Goal: Task Accomplishment & Management: Complete application form

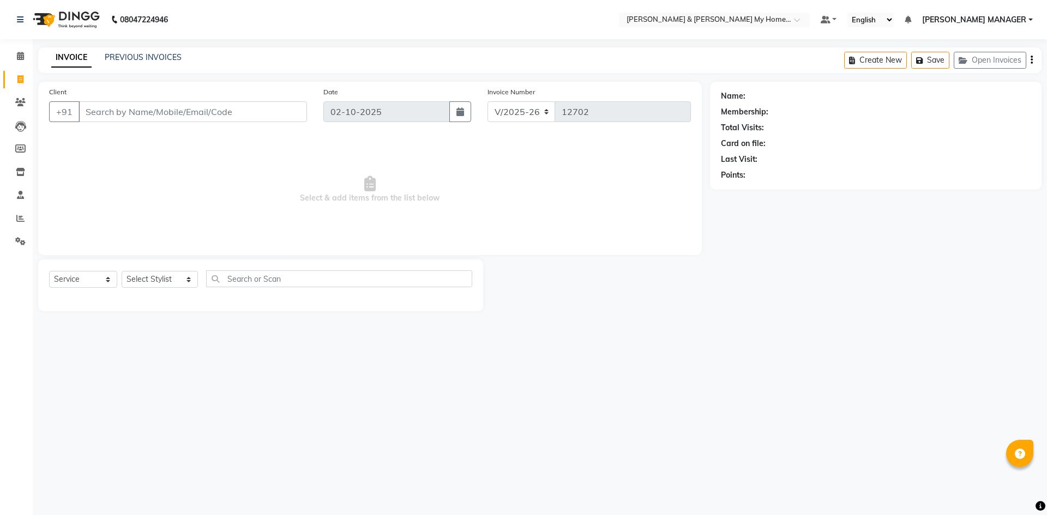
select select "8193"
select select "service"
click at [156, 279] on select "Select Stylist Aarti Aarti [PERSON_NAME] Beauty [PERSON_NAME] Nail [PERSON_NAME…" at bounding box center [160, 279] width 76 height 17
select select "77259"
click at [122, 271] on select "Select Stylist Aarti Aarti [PERSON_NAME] Beauty [PERSON_NAME] Nail [PERSON_NAME…" at bounding box center [160, 279] width 76 height 17
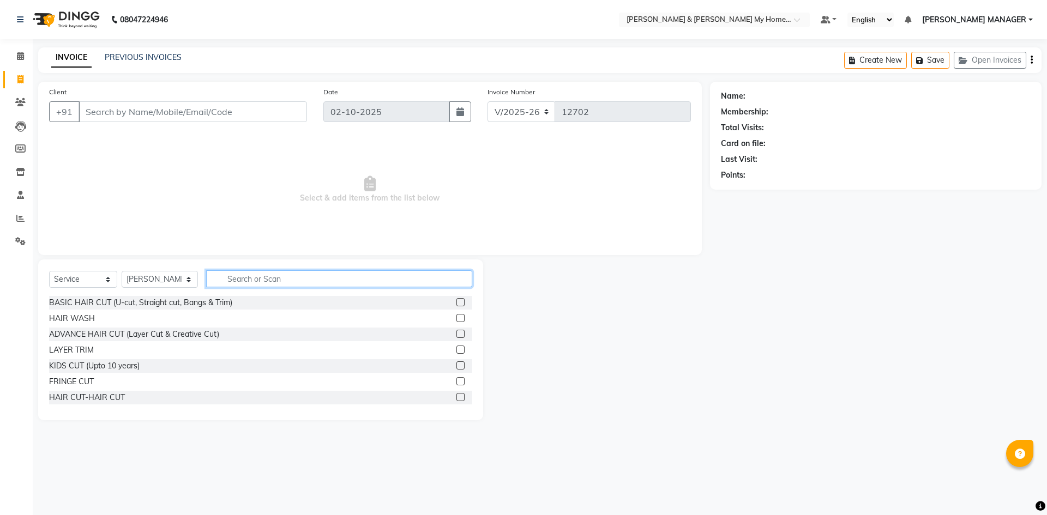
click at [251, 280] on input "text" at bounding box center [339, 278] width 266 height 17
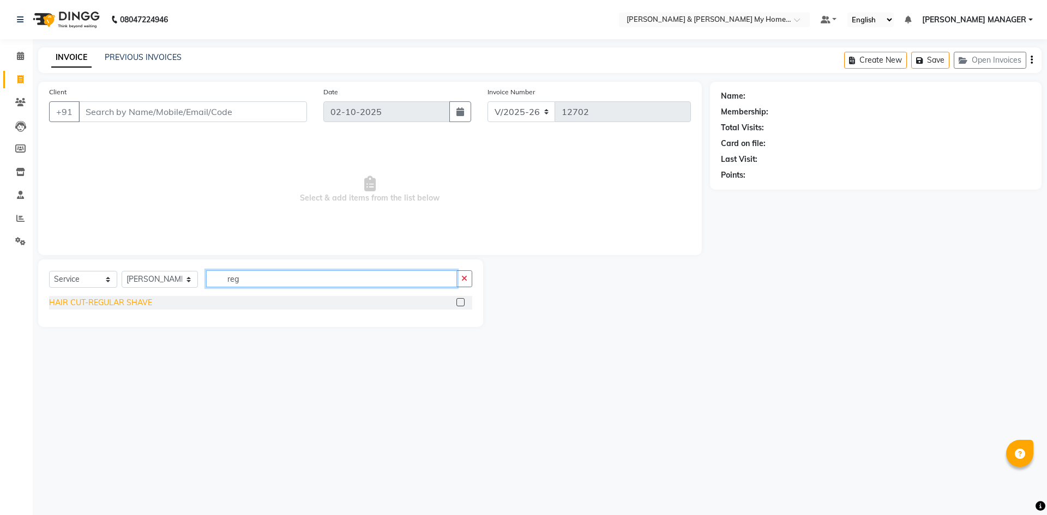
type input "reg"
click at [142, 305] on div "HAIR CUT-REGULAR SHAVE" at bounding box center [100, 302] width 103 height 11
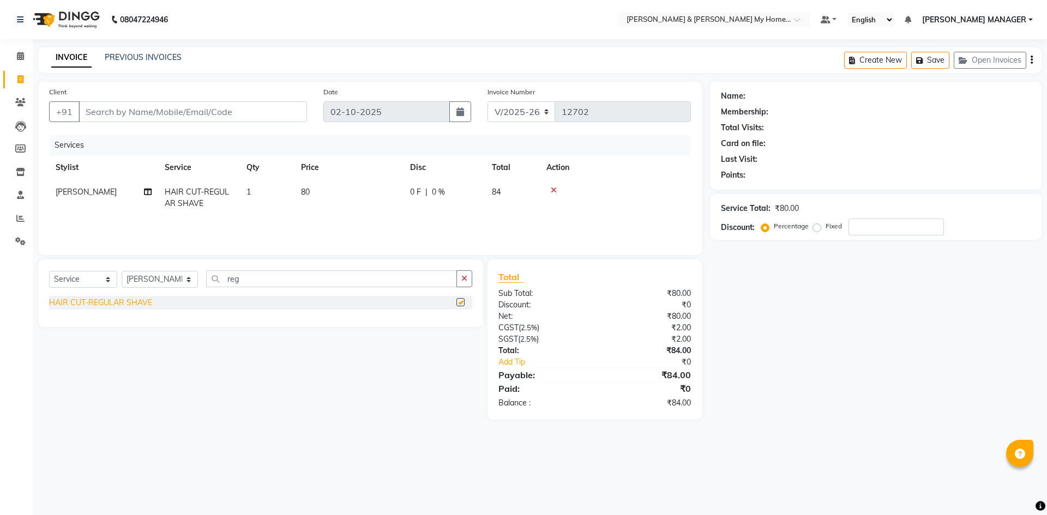
checkbox input "false"
click at [315, 191] on td "80" at bounding box center [348, 198] width 109 height 36
select select "77259"
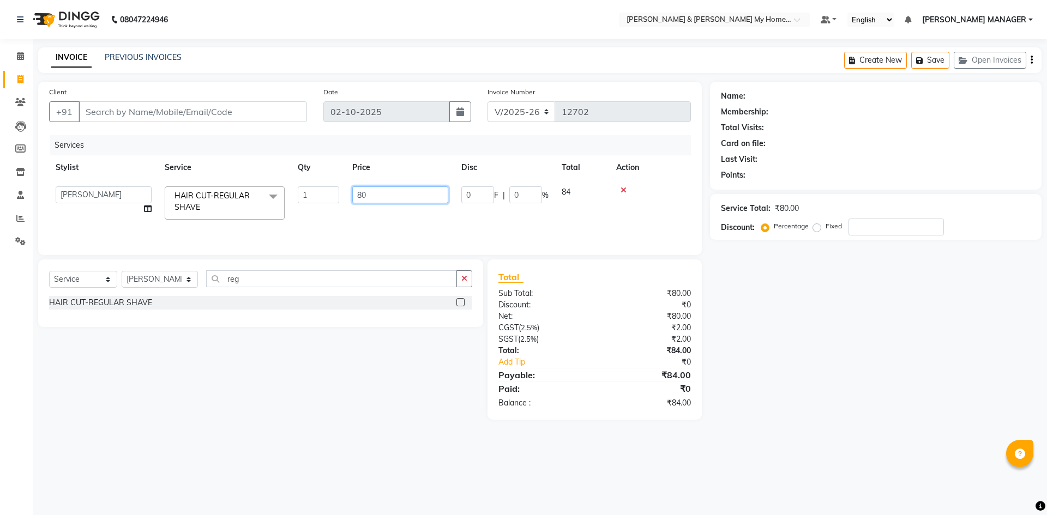
click at [357, 191] on input "80" at bounding box center [400, 194] width 96 height 17
type input "100"
click at [395, 341] on div "Select Service Product Membership Package Voucher Prepaid Gift Card Select Styl…" at bounding box center [256, 340] width 453 height 160
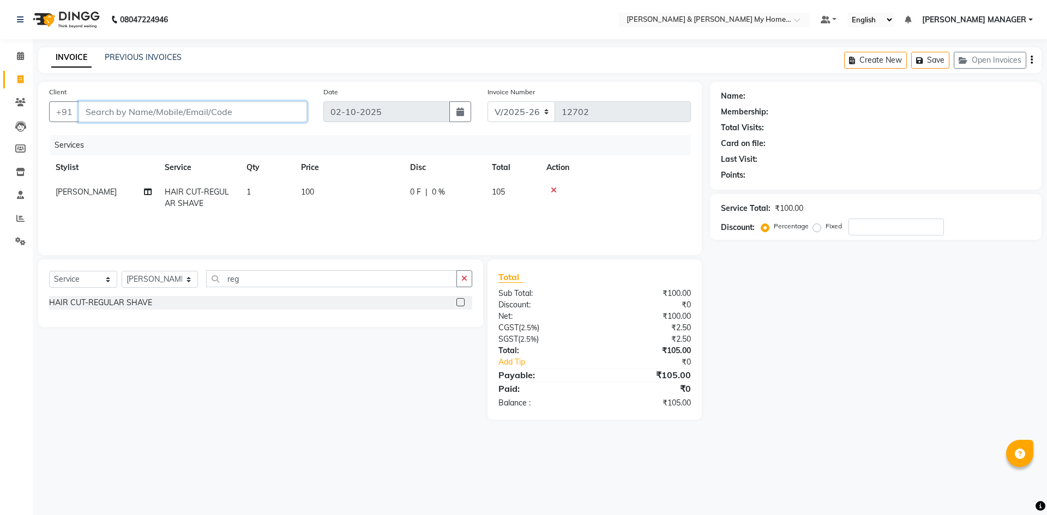
click at [125, 116] on input "Client" at bounding box center [193, 111] width 228 height 21
type input "9"
type input "0"
type input "9835909800"
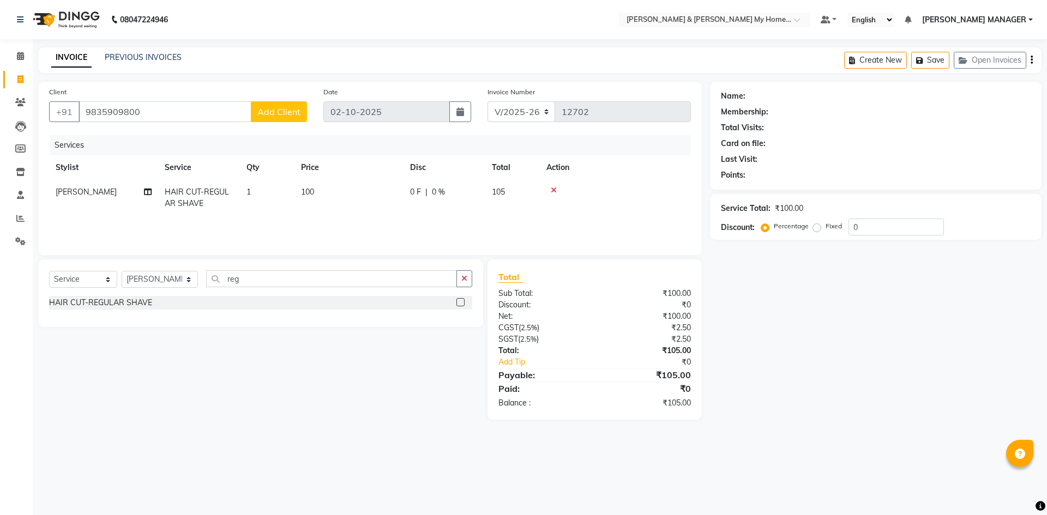
click at [290, 111] on span "Add Client" at bounding box center [278, 111] width 43 height 11
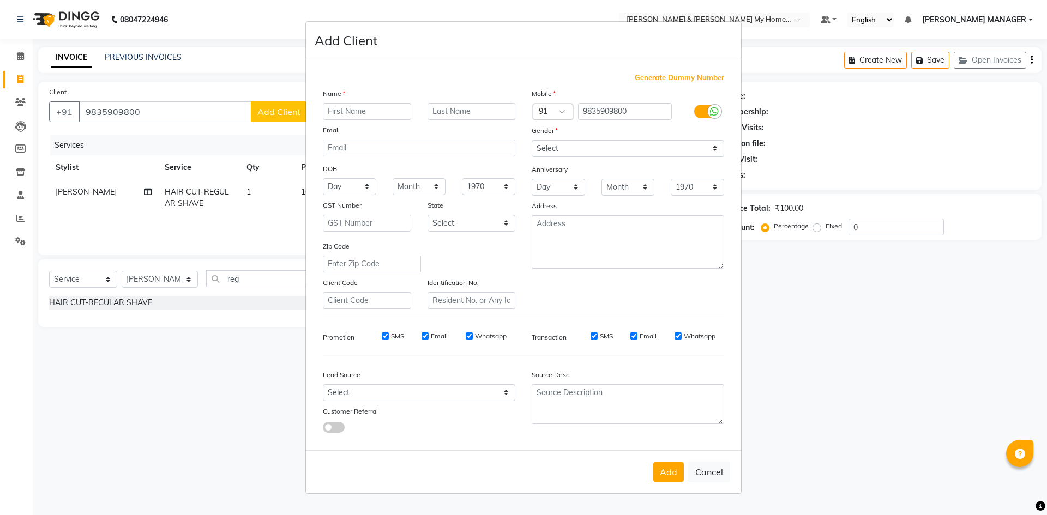
click at [368, 109] on input "text" at bounding box center [367, 111] width 88 height 17
type input "naveen"
click at [465, 115] on input "text" at bounding box center [471, 111] width 88 height 17
click at [548, 147] on select "Select [DEMOGRAPHIC_DATA] [DEMOGRAPHIC_DATA] Other Prefer Not To Say" at bounding box center [628, 148] width 192 height 17
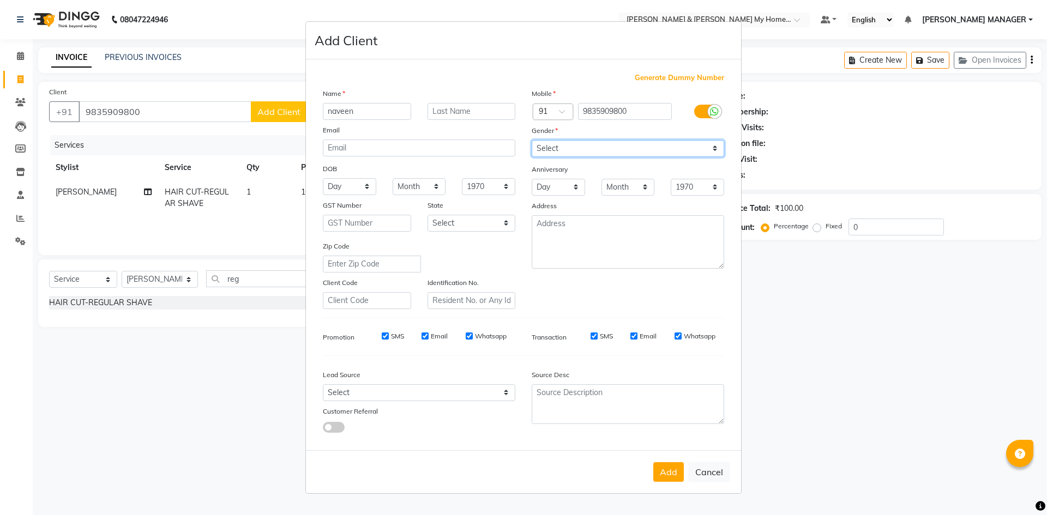
select select "[DEMOGRAPHIC_DATA]"
click at [532, 140] on select "Select [DEMOGRAPHIC_DATA] [DEMOGRAPHIC_DATA] Other Prefer Not To Say" at bounding box center [628, 148] width 192 height 17
click at [677, 467] on button "Add" at bounding box center [668, 472] width 31 height 20
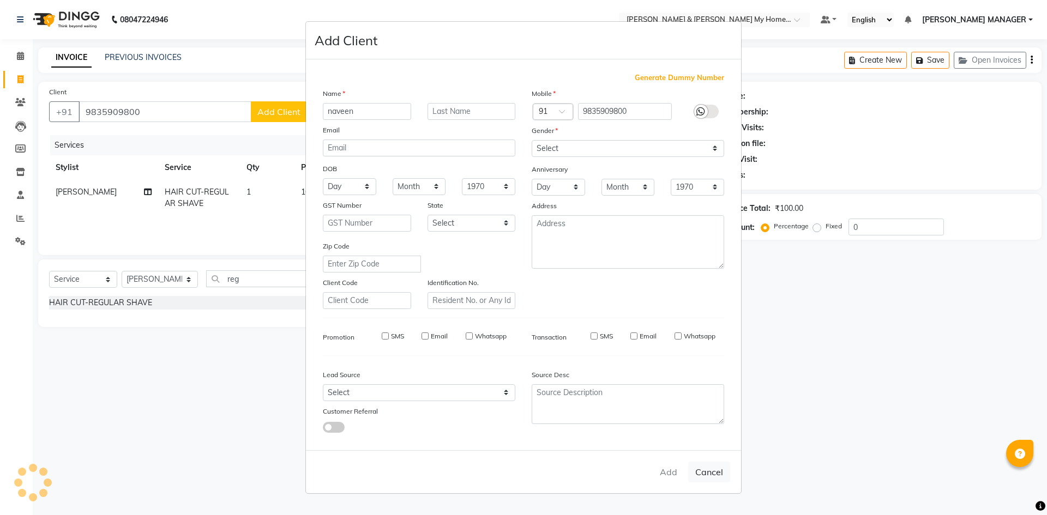
type input "98******00"
select select
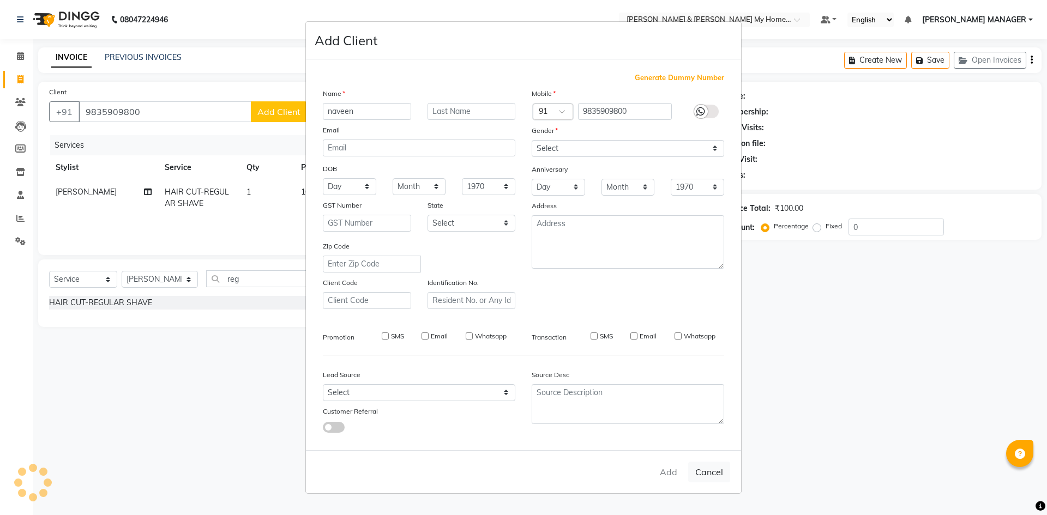
select select
checkbox input "false"
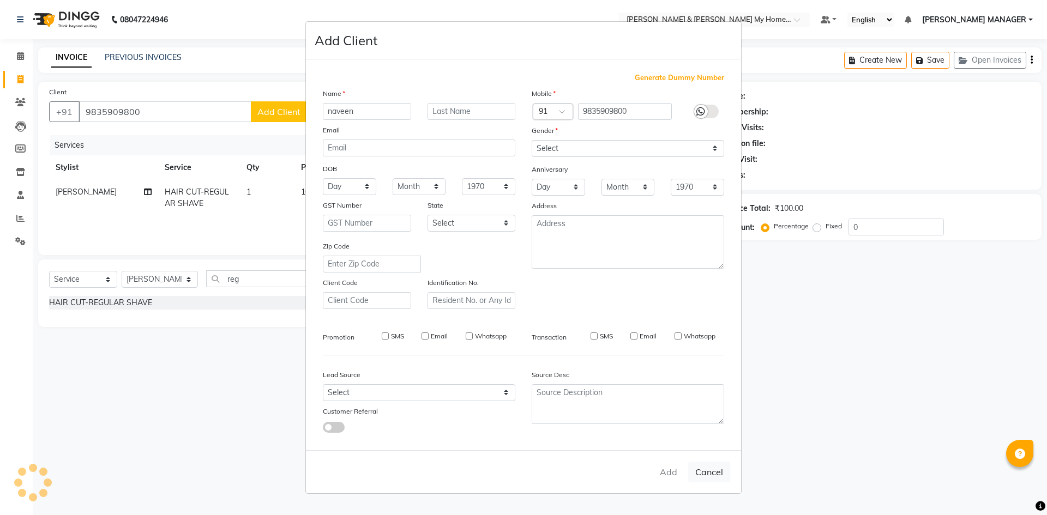
checkbox input "false"
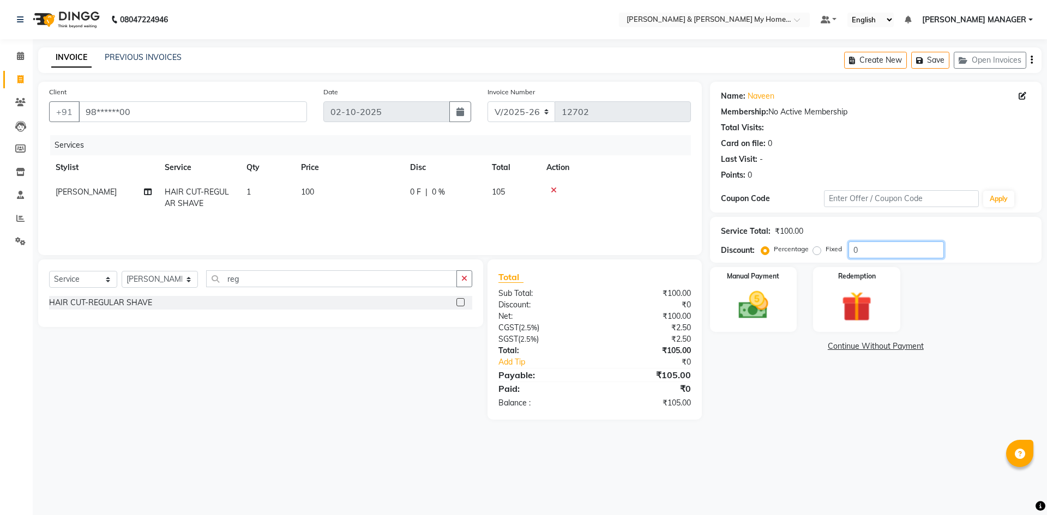
click at [875, 251] on input "0" at bounding box center [895, 250] width 95 height 17
type input "5"
click at [826, 251] on label "Fixed" at bounding box center [834, 249] width 16 height 10
click at [819, 251] on input "Fixed" at bounding box center [819, 249] width 8 height 8
radio input "true"
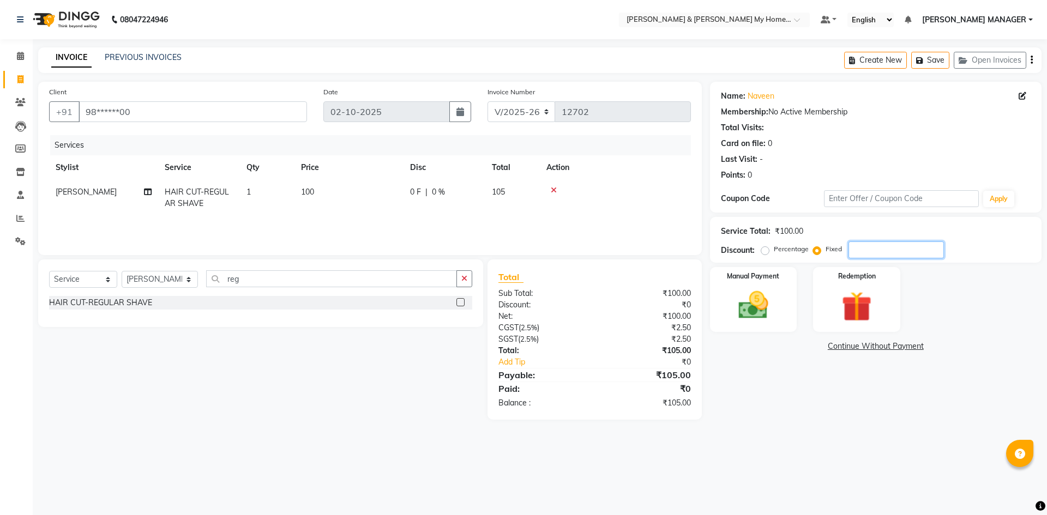
click at [859, 248] on input "number" at bounding box center [895, 250] width 95 height 17
type input "5"
click at [733, 305] on img at bounding box center [753, 305] width 51 height 36
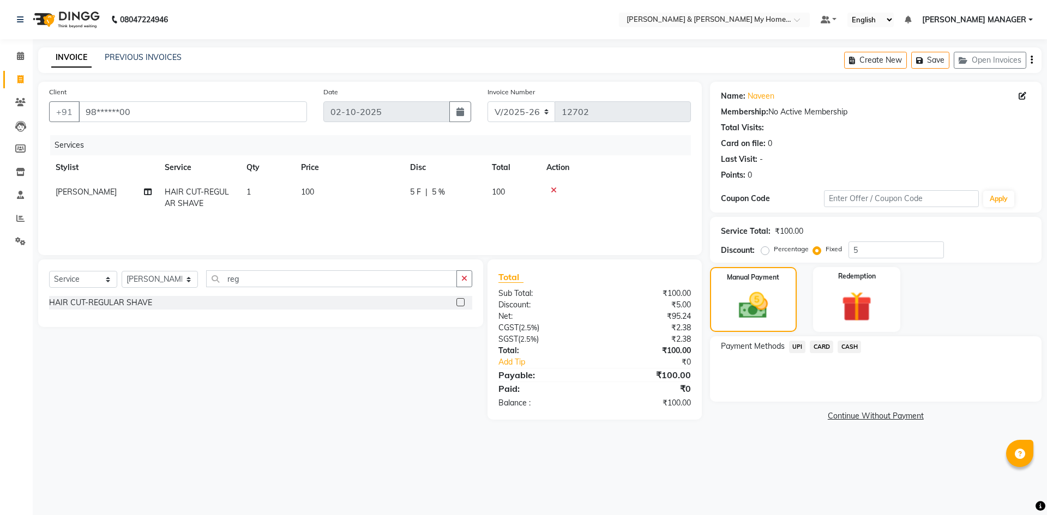
click at [857, 346] on span "CASH" at bounding box center [849, 347] width 23 height 13
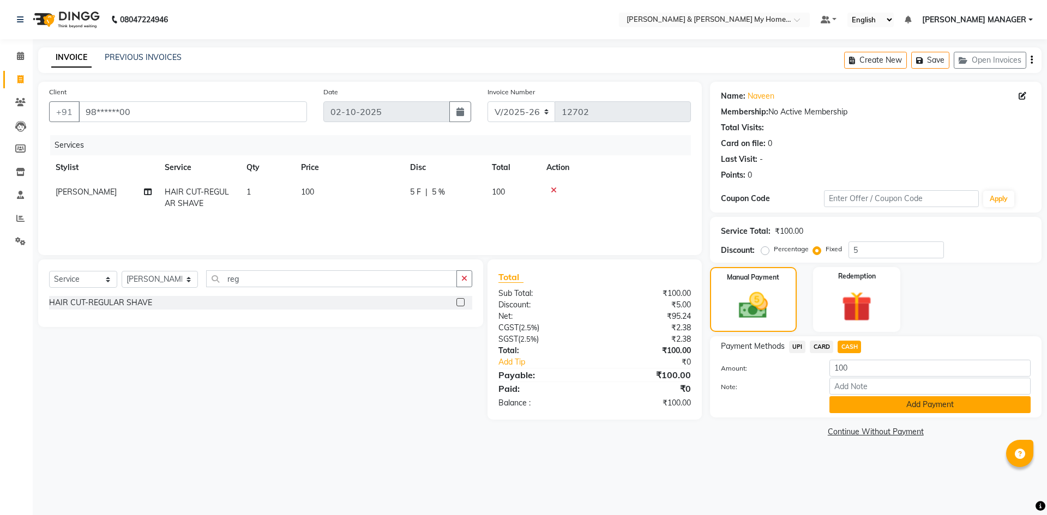
click at [872, 407] on button "Add Payment" at bounding box center [929, 404] width 201 height 17
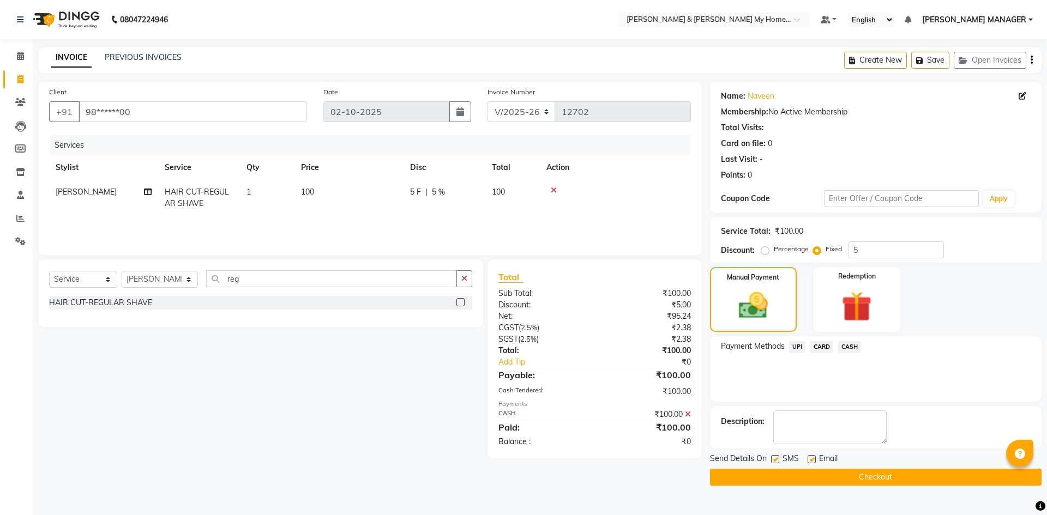
click at [808, 478] on button "Checkout" at bounding box center [876, 477] width 332 height 17
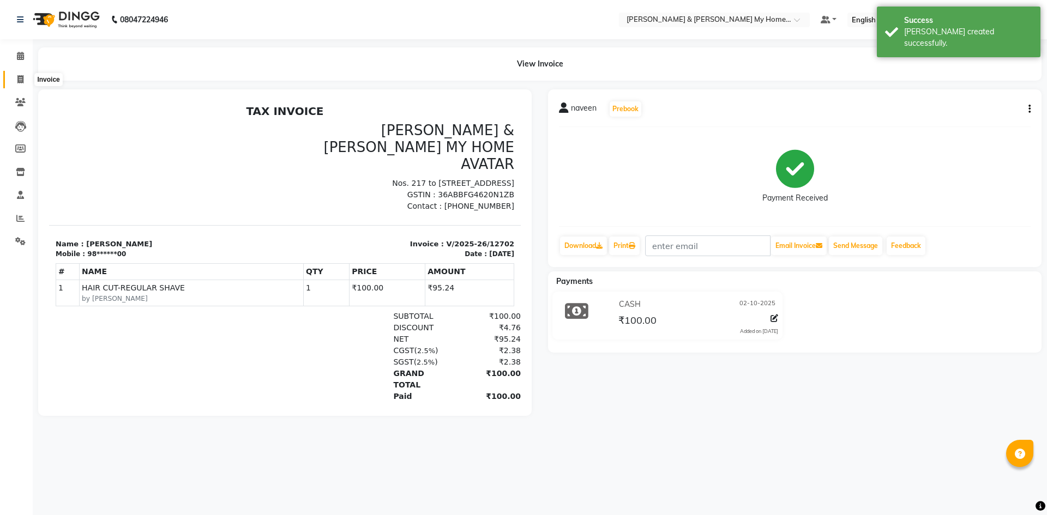
click at [20, 77] on icon at bounding box center [20, 79] width 6 height 8
select select "8193"
select select "service"
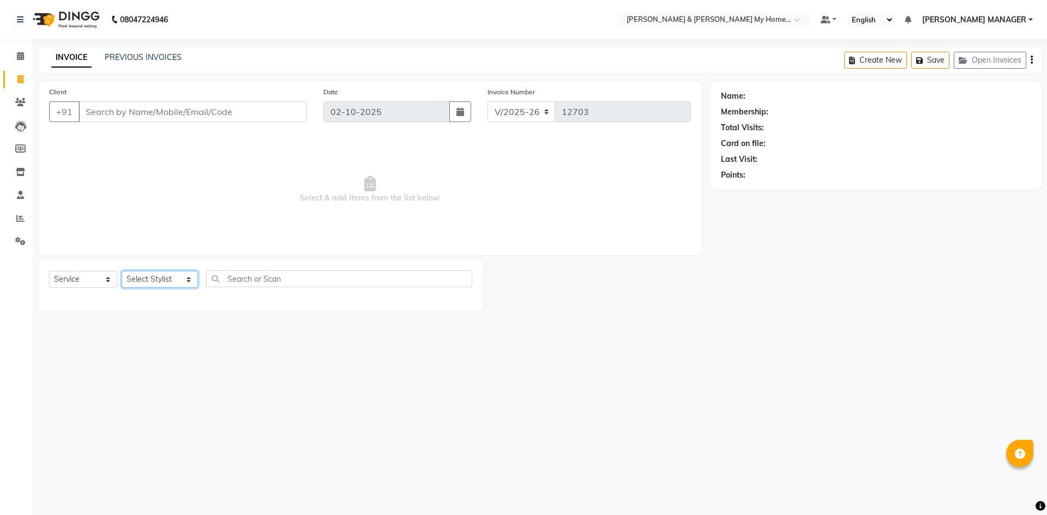
click at [155, 286] on select "Select Stylist Aarti Aarti [PERSON_NAME] Beauty [PERSON_NAME] Nail [PERSON_NAME…" at bounding box center [160, 279] width 76 height 17
select select "77257"
click at [122, 271] on select "Select Stylist Aarti Aarti [PERSON_NAME] Beauty [PERSON_NAME] Nail [PERSON_NAME…" at bounding box center [160, 279] width 76 height 17
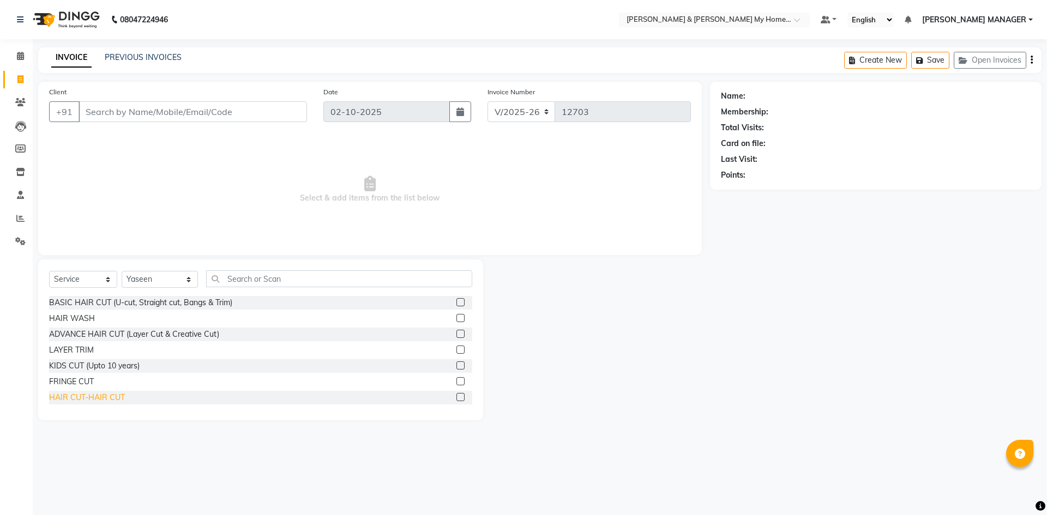
click at [113, 398] on div "HAIR CUT-HAIR CUT" at bounding box center [87, 397] width 76 height 11
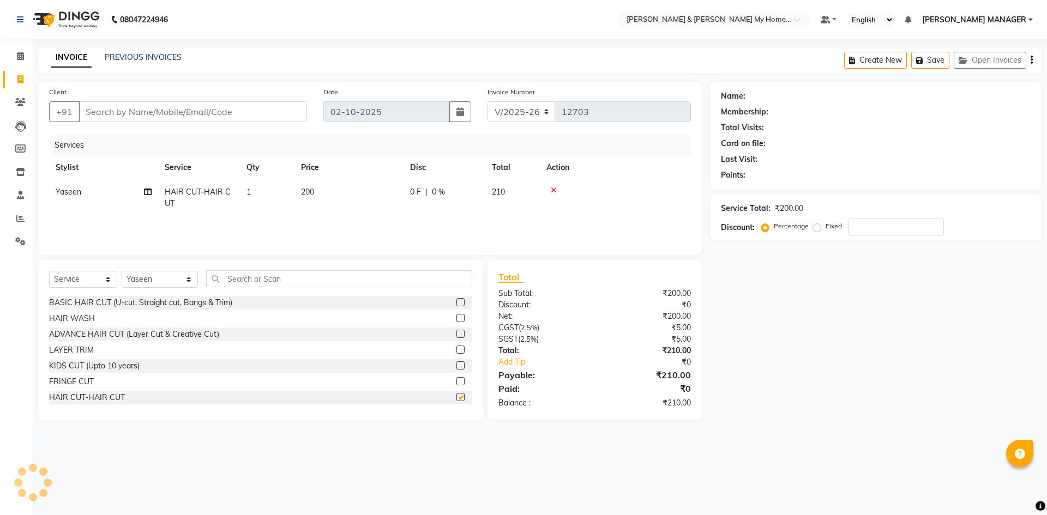
checkbox input "false"
click at [150, 105] on input "Client" at bounding box center [193, 111] width 228 height 21
type input "9"
type input "0"
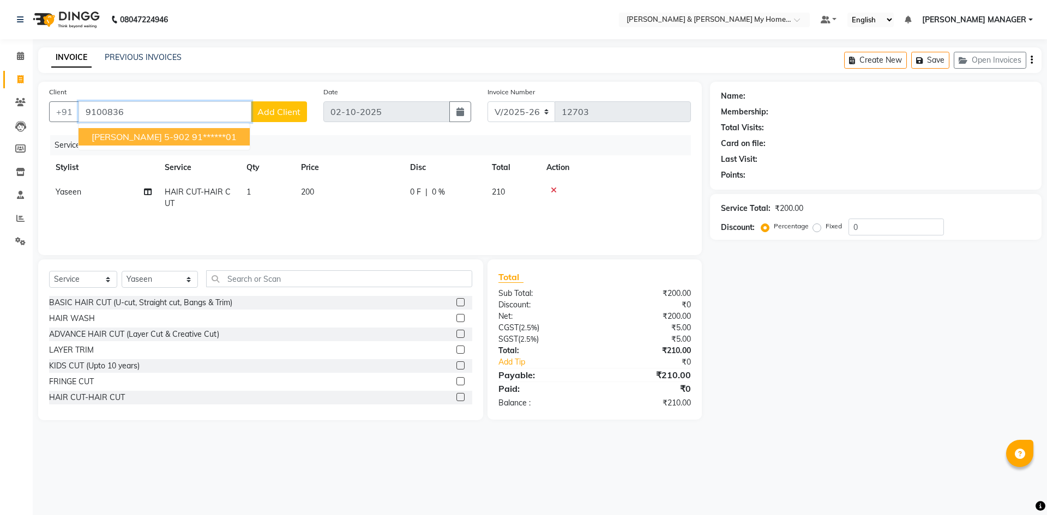
click at [192, 138] on ngb-highlight "91******01" at bounding box center [214, 136] width 45 height 11
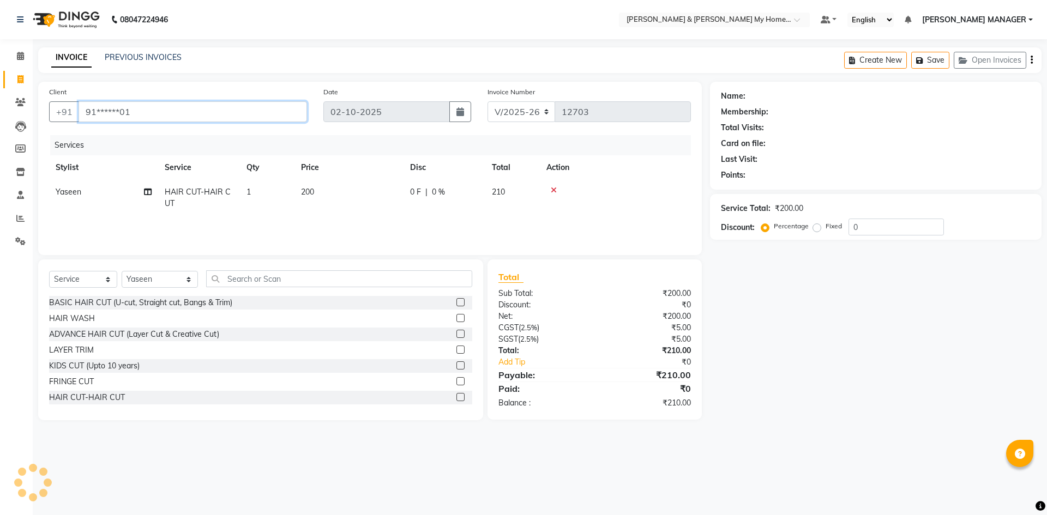
type input "91******01"
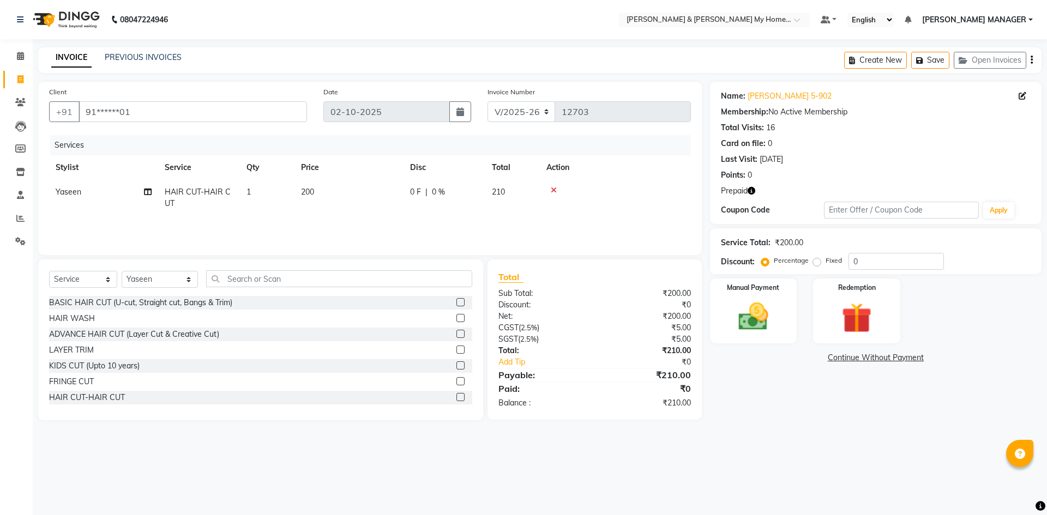
scroll to position [327, 0]
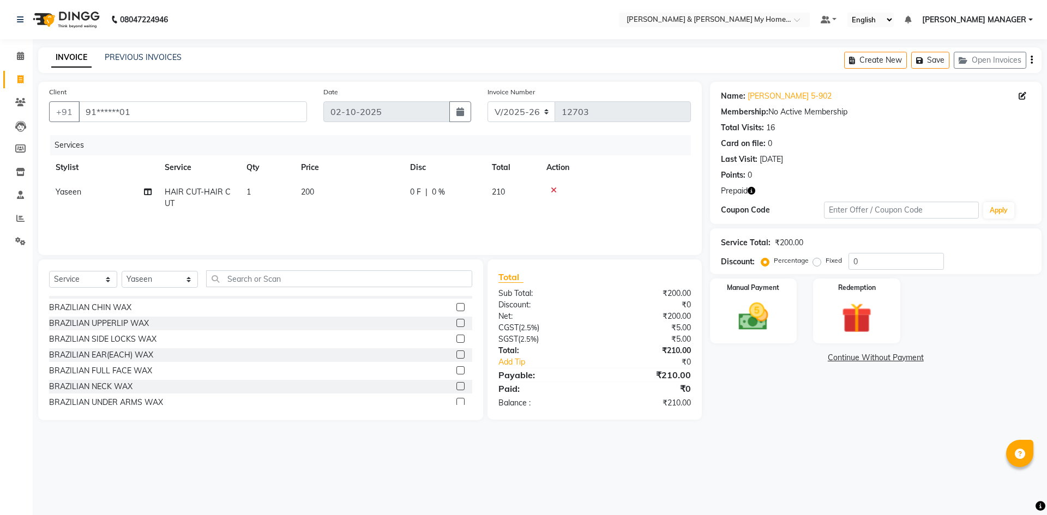
click at [235, 268] on div "Select Service Product Membership Package Voucher Prepaid Gift Card Select Styl…" at bounding box center [260, 340] width 445 height 161
click at [284, 287] on input "text" at bounding box center [339, 278] width 266 height 17
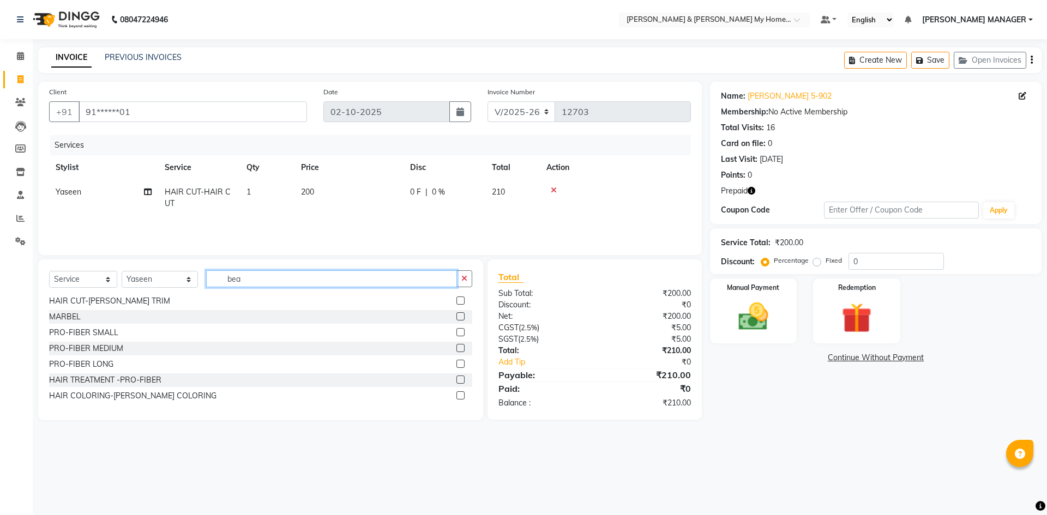
scroll to position [0, 0]
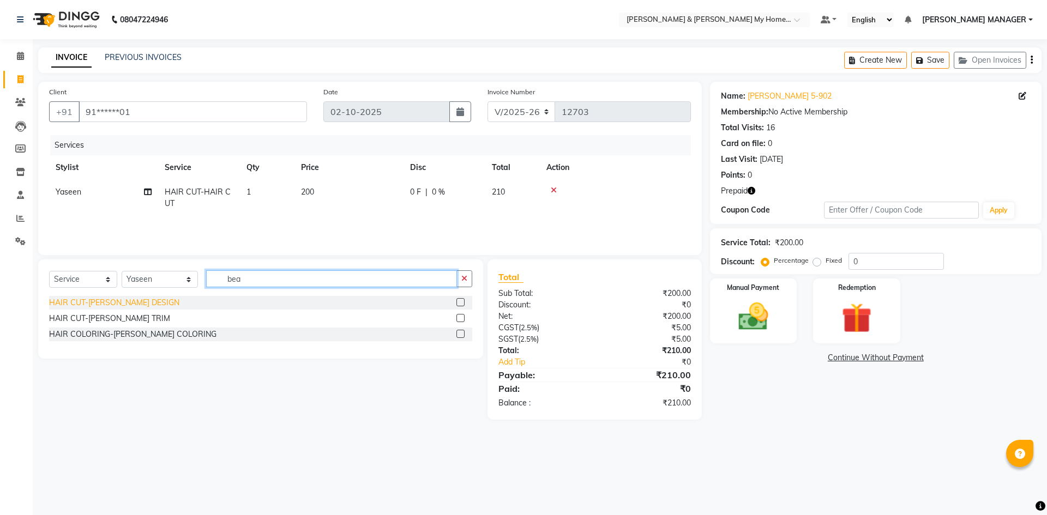
type input "bea"
click at [130, 304] on div "HAIR CUT-[PERSON_NAME] DESIGN" at bounding box center [114, 302] width 130 height 11
checkbox input "false"
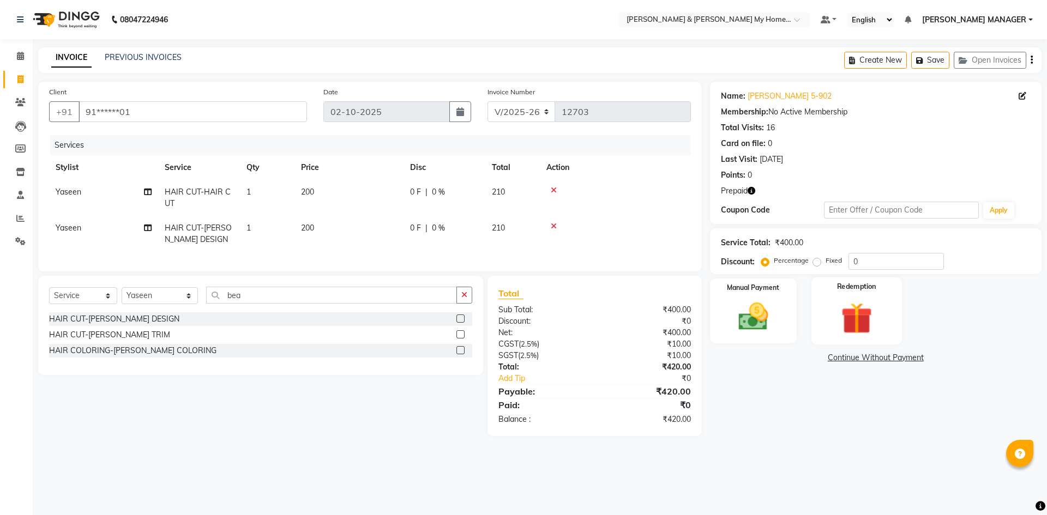
drag, startPoint x: 894, startPoint y: 314, endPoint x: 846, endPoint y: 327, distance: 50.4
click at [890, 308] on div "Redemption" at bounding box center [856, 311] width 91 height 67
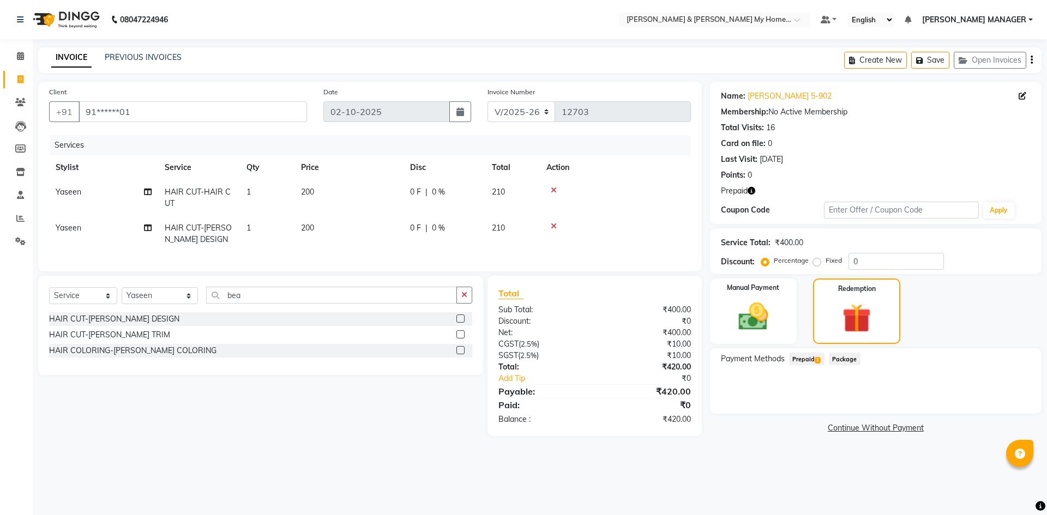
click at [556, 184] on td at bounding box center [615, 198] width 151 height 36
click at [553, 189] on icon at bounding box center [554, 190] width 6 height 8
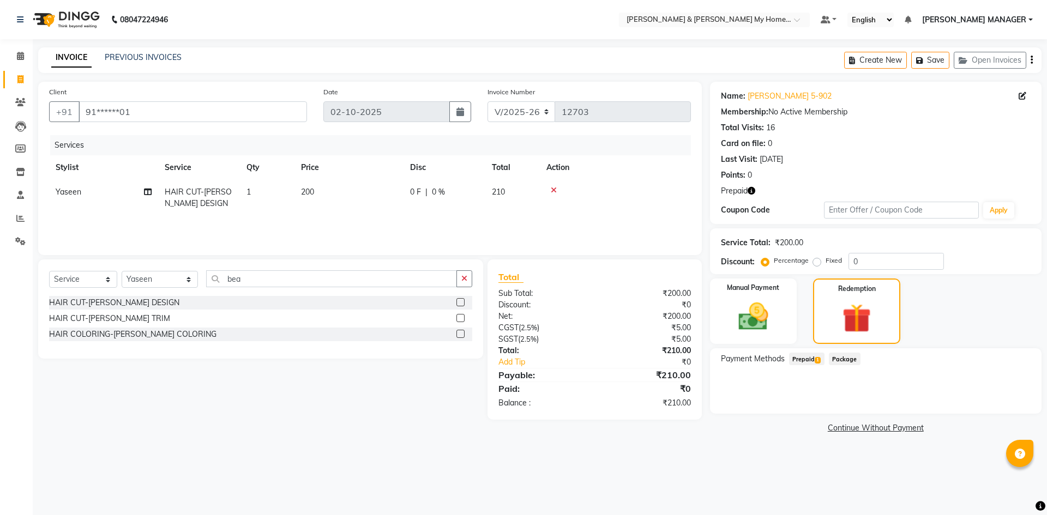
click at [815, 355] on span "Prepaid 1" at bounding box center [806, 359] width 35 height 13
click at [1046, 402] on div "Name: [PERSON_NAME] 5-902 Membership: No Active Membership Total Visits: 16 Car…" at bounding box center [880, 263] width 340 height 363
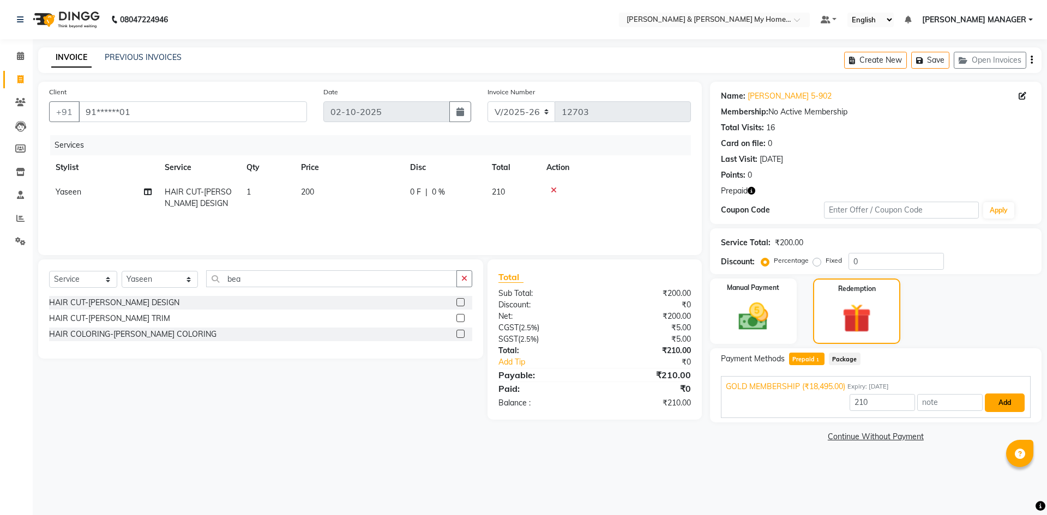
click at [996, 407] on button "Add" at bounding box center [1005, 403] width 40 height 19
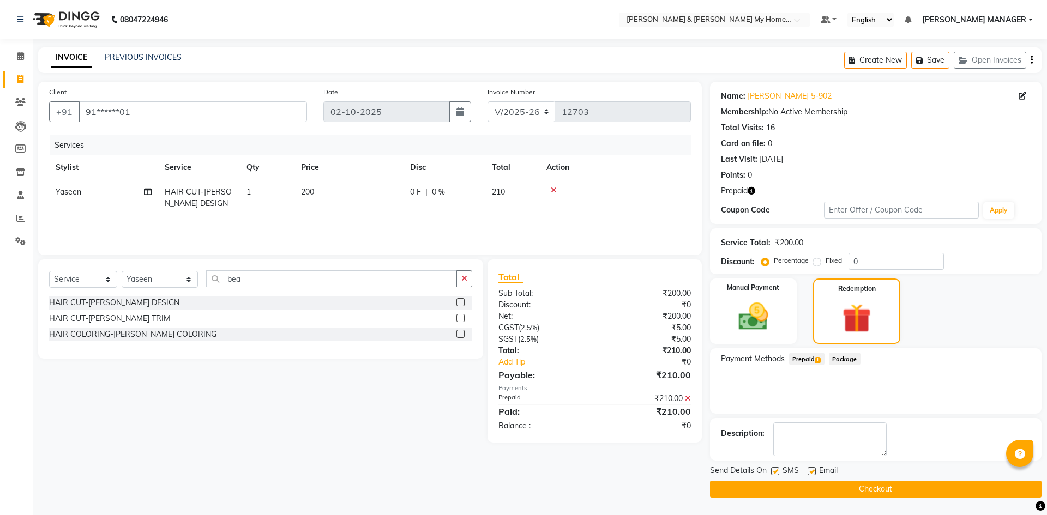
click at [799, 496] on button "Checkout" at bounding box center [876, 489] width 332 height 17
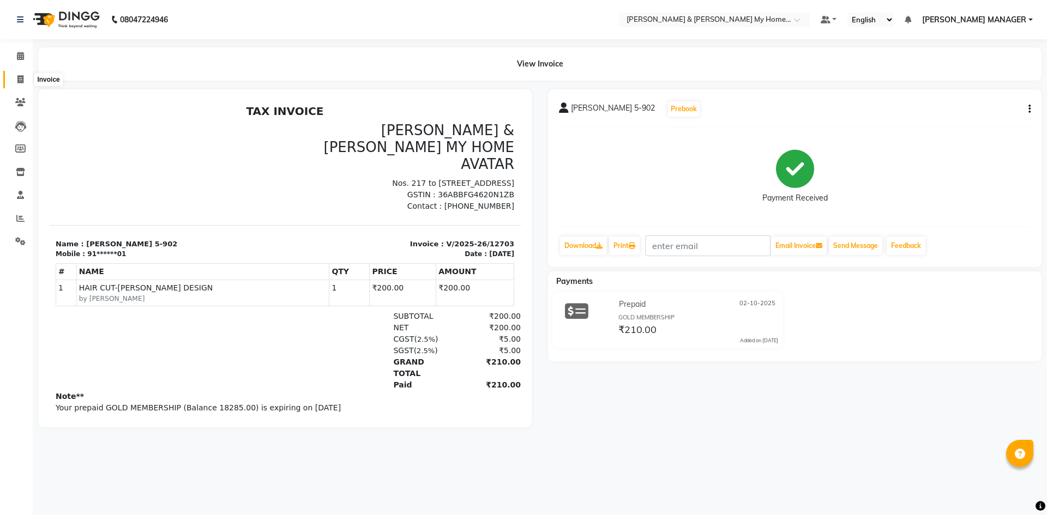
drag, startPoint x: 17, startPoint y: 81, endPoint x: 28, endPoint y: 88, distance: 13.5
click at [17, 81] on icon at bounding box center [20, 79] width 6 height 8
select select "service"
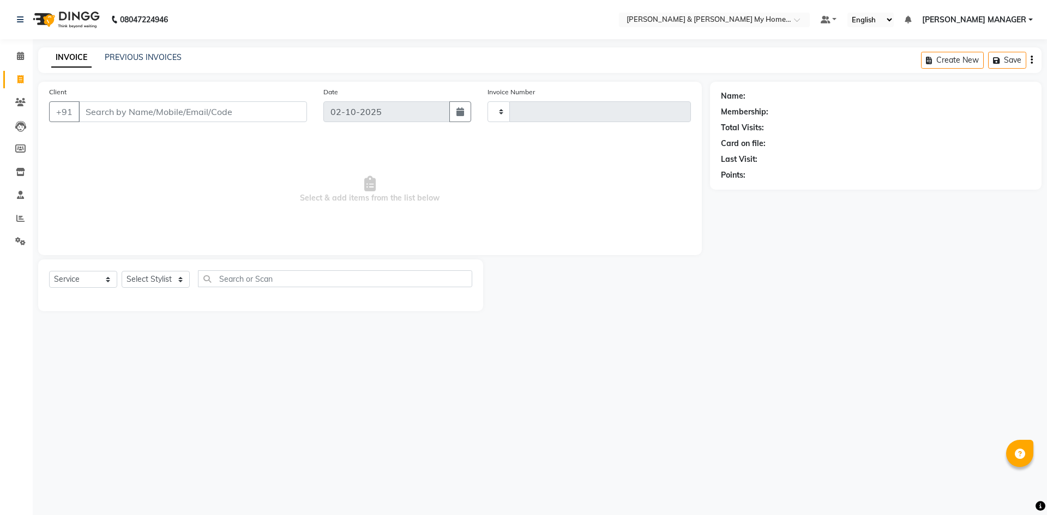
type input "12704"
select select "8193"
click at [159, 275] on select "Select Stylist" at bounding box center [156, 279] width 68 height 17
click at [160, 281] on select "Select Stylist Aarti Aarti [PERSON_NAME] Beauty [PERSON_NAME] Nail [PERSON_NAME…" at bounding box center [160, 279] width 76 height 17
click at [165, 275] on select "Select Stylist Aarti Aarti [PERSON_NAME] Beauty [PERSON_NAME] Nail [PERSON_NAME…" at bounding box center [160, 279] width 76 height 17
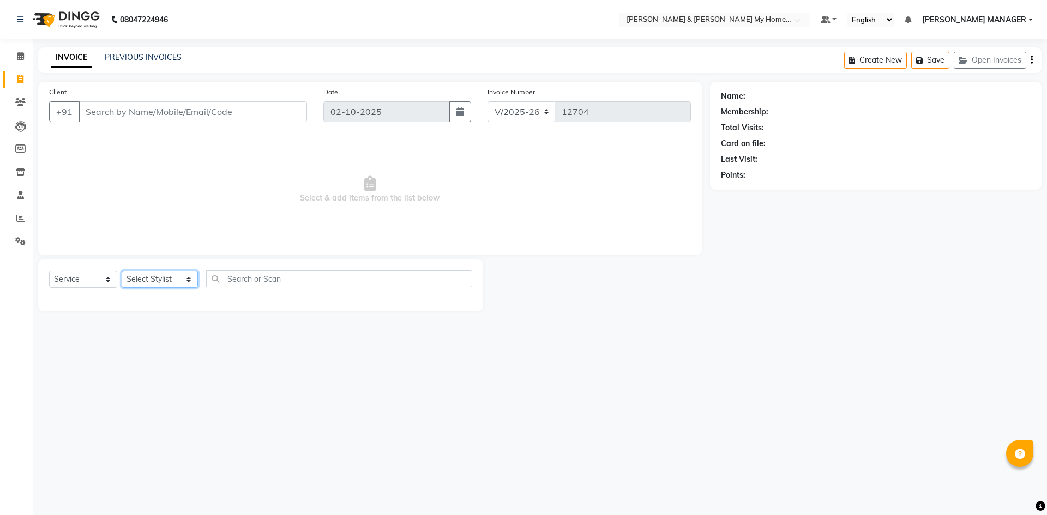
select select "77259"
click at [122, 271] on select "Select Stylist Aarti Aarti [PERSON_NAME] Beauty [PERSON_NAME] Nail [PERSON_NAME…" at bounding box center [160, 279] width 76 height 17
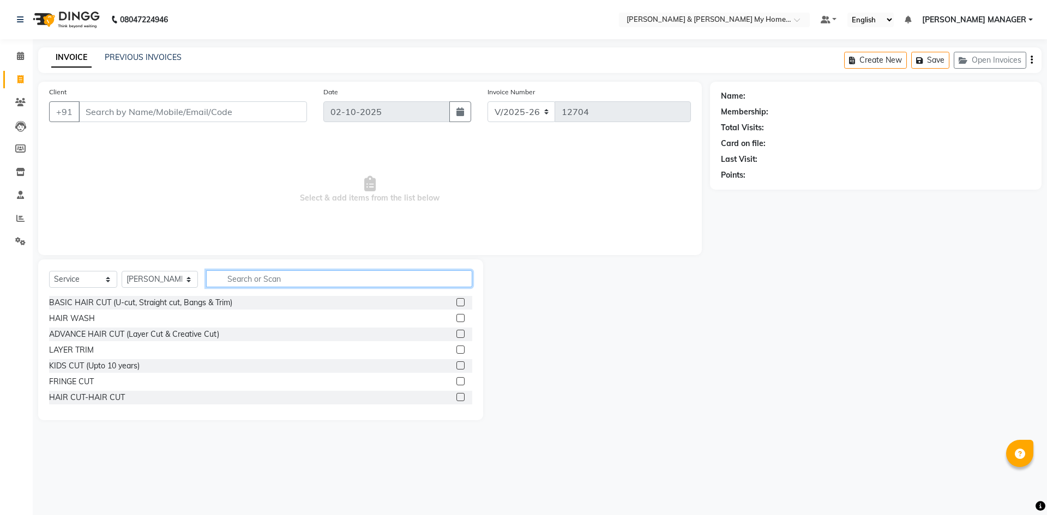
click at [254, 276] on input "text" at bounding box center [339, 278] width 266 height 17
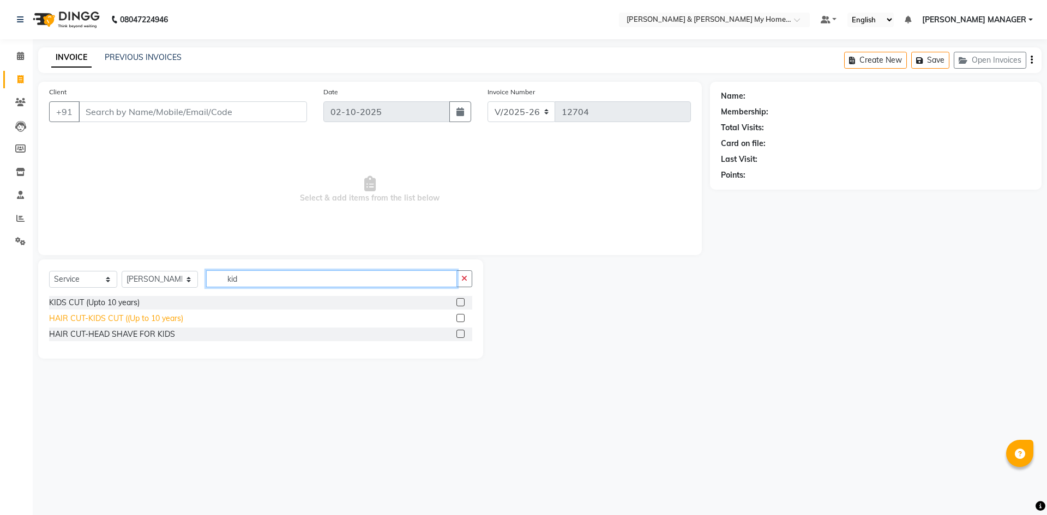
type input "kid"
click at [174, 315] on div "HAIR CUT-KIDS CUT ((Up to 10 years)" at bounding box center [116, 318] width 134 height 11
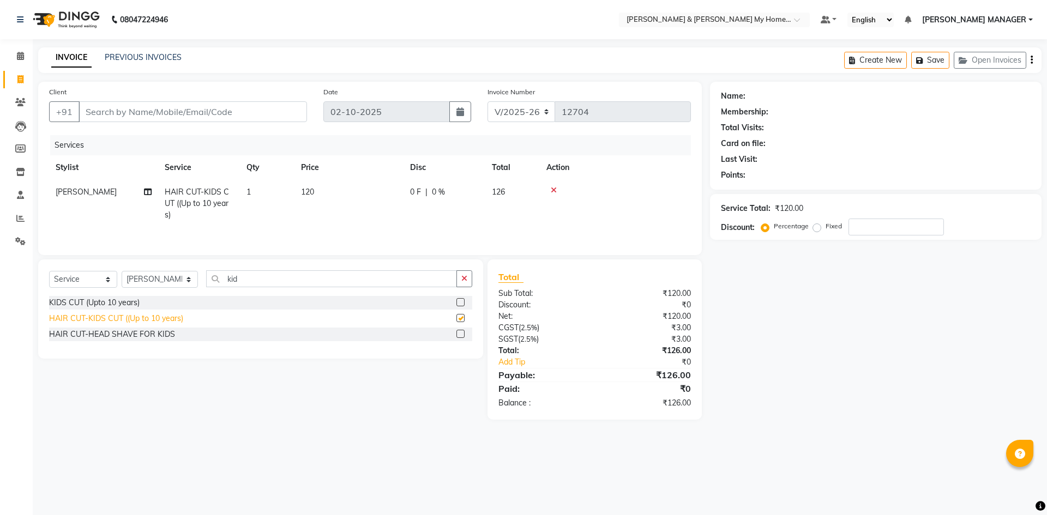
checkbox input "false"
click at [116, 109] on input "Client" at bounding box center [193, 111] width 228 height 21
type input "7"
type input "0"
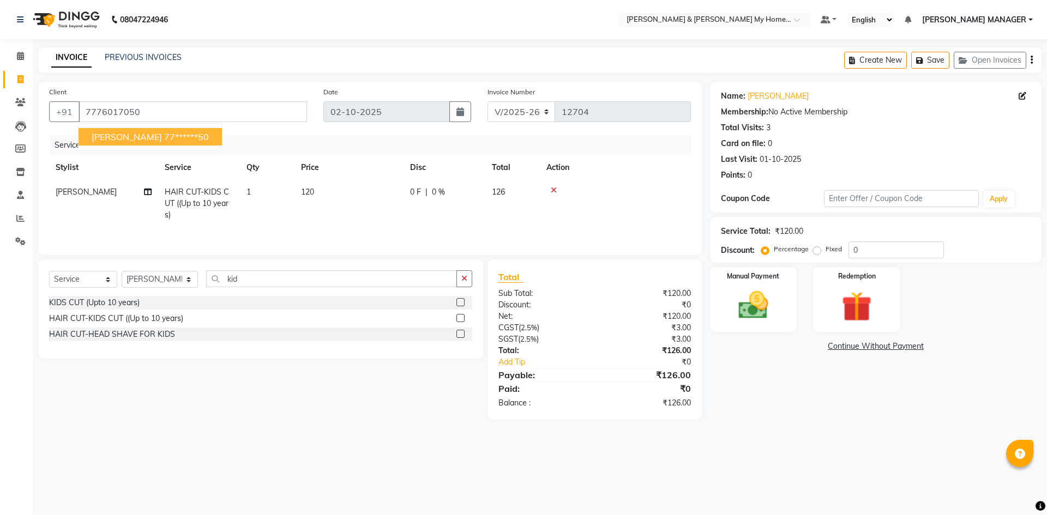
click at [154, 144] on button "[PERSON_NAME] 77******50" at bounding box center [150, 136] width 143 height 17
type input "77******50"
click at [769, 313] on img at bounding box center [753, 305] width 51 height 36
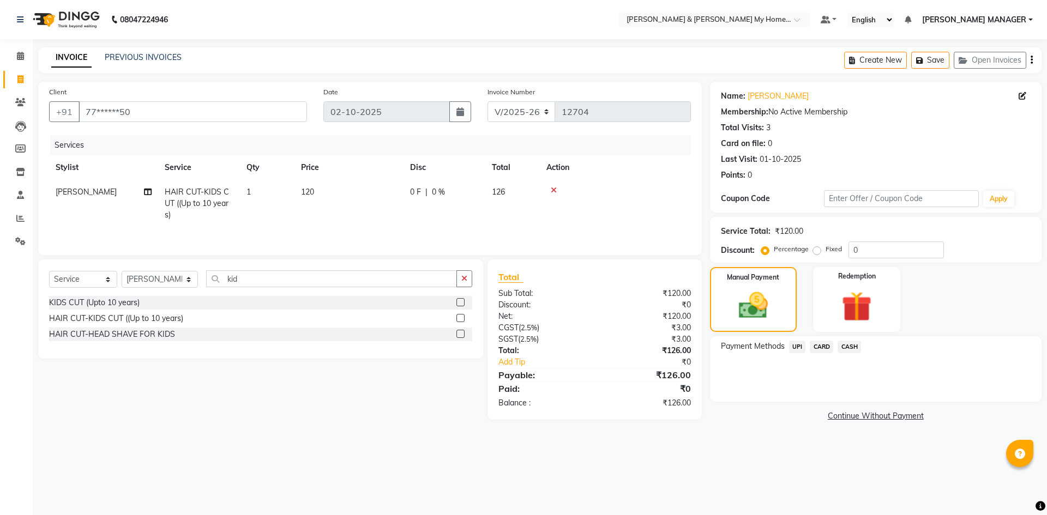
drag, startPoint x: 796, startPoint y: 339, endPoint x: 803, endPoint y: 356, distance: 18.1
click at [797, 342] on div "Payment Methods UPI CARD CASH" at bounding box center [876, 368] width 332 height 65
drag, startPoint x: 802, startPoint y: 347, endPoint x: 805, endPoint y: 356, distance: 9.3
click at [802, 349] on span "UPI" at bounding box center [797, 347] width 17 height 13
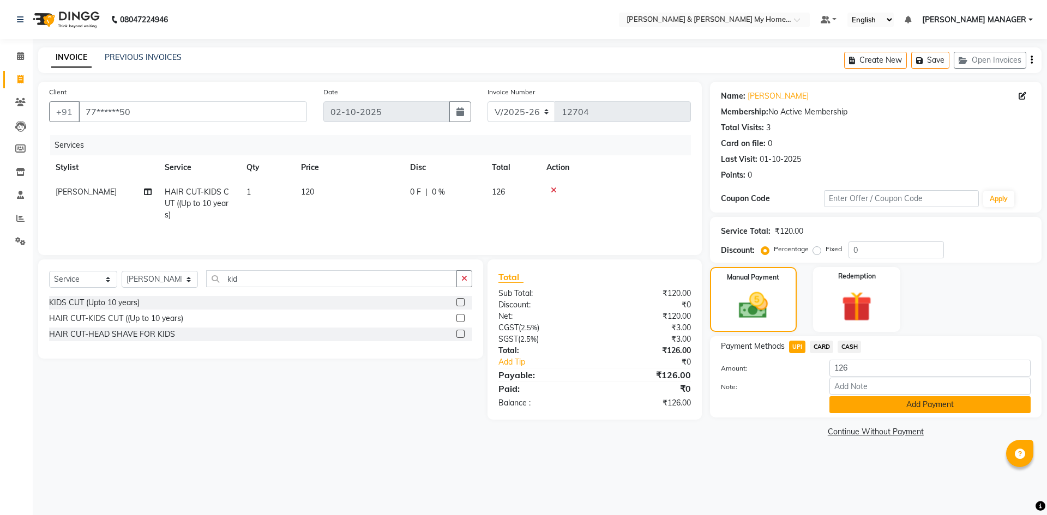
click at [847, 407] on button "Add Payment" at bounding box center [929, 404] width 201 height 17
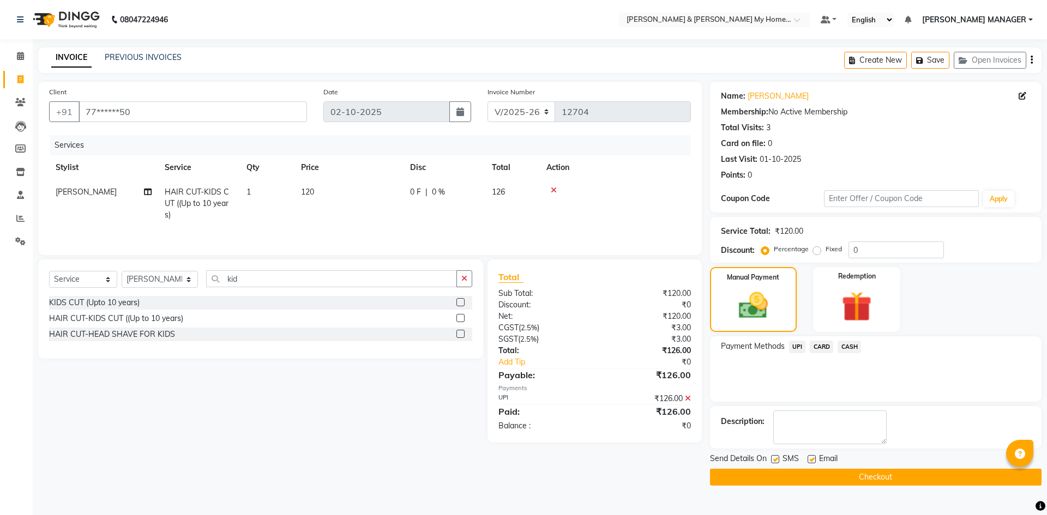
click at [847, 473] on button "Checkout" at bounding box center [876, 477] width 332 height 17
